Goal: Task Accomplishment & Management: Use online tool/utility

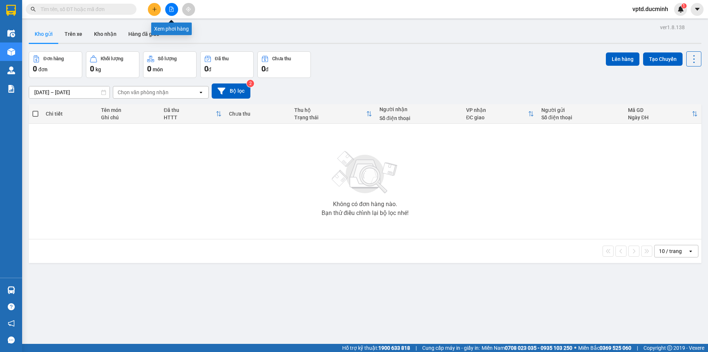
click at [169, 7] on button at bounding box center [171, 9] width 13 height 13
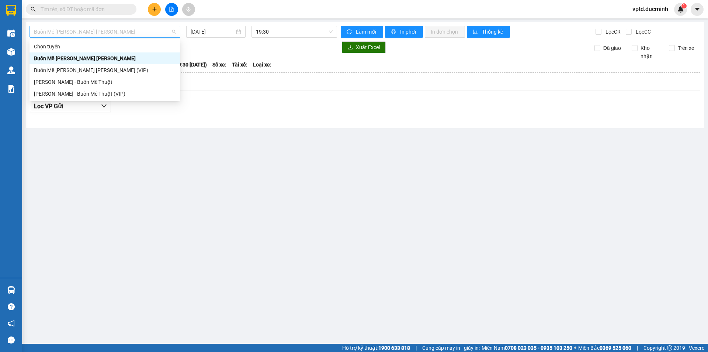
click at [113, 29] on span "Buôn Mê [PERSON_NAME] [PERSON_NAME]" at bounding box center [105, 31] width 142 height 11
click at [98, 68] on div "Buôn Mê [PERSON_NAME] [PERSON_NAME] (VIP)" at bounding box center [105, 70] width 142 height 8
type input "[DATE]"
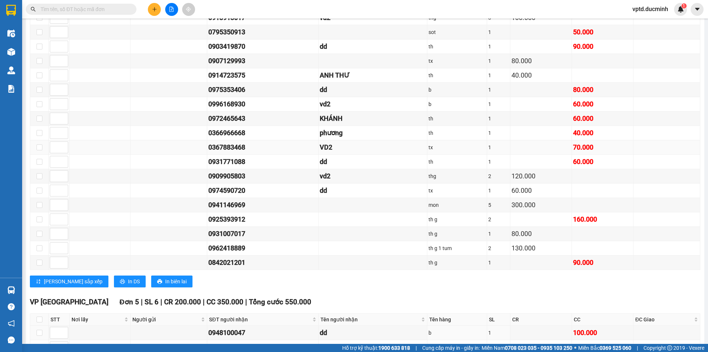
scroll to position [830, 0]
